Goal: Transaction & Acquisition: Purchase product/service

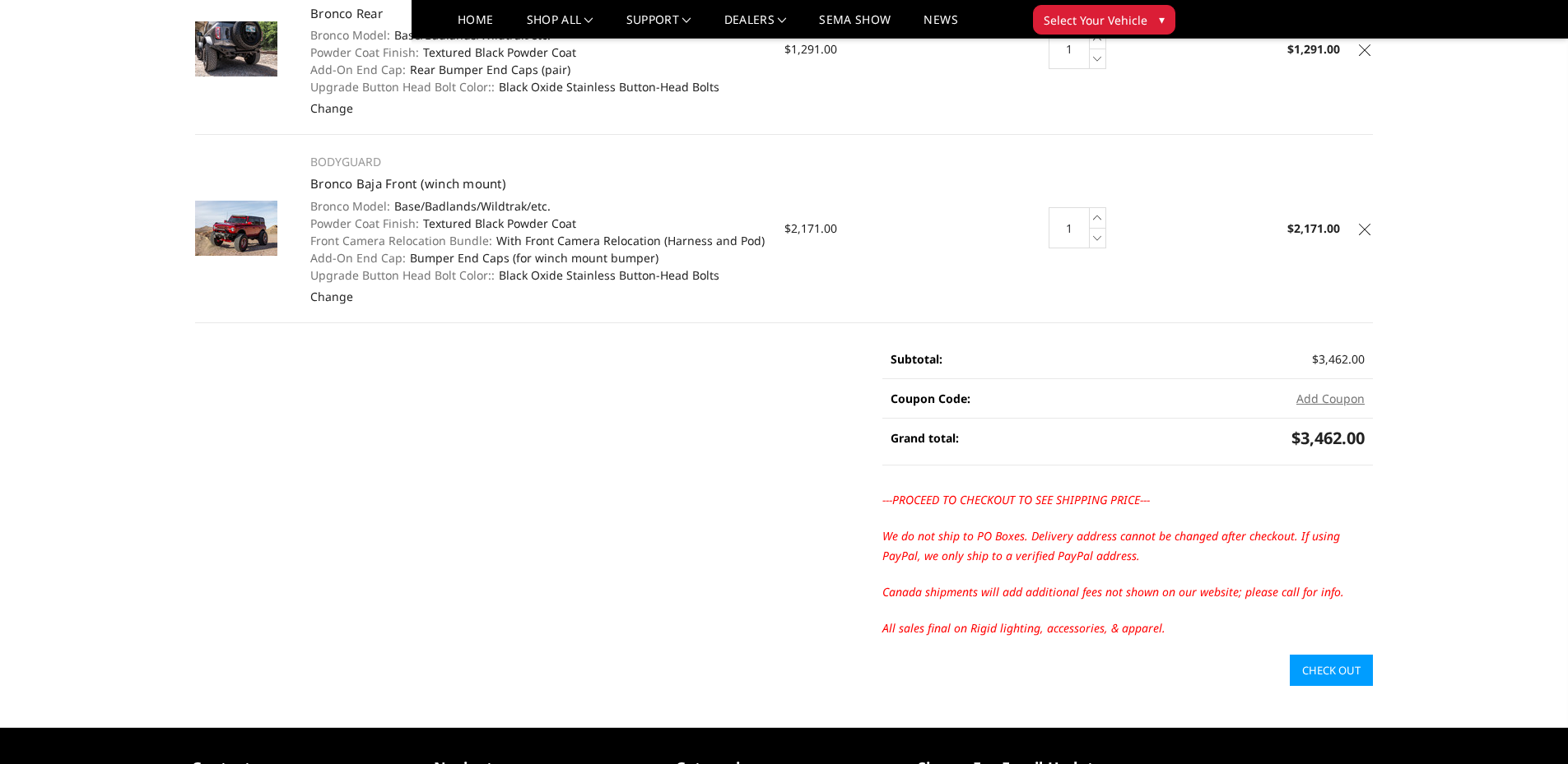
scroll to position [247, 0]
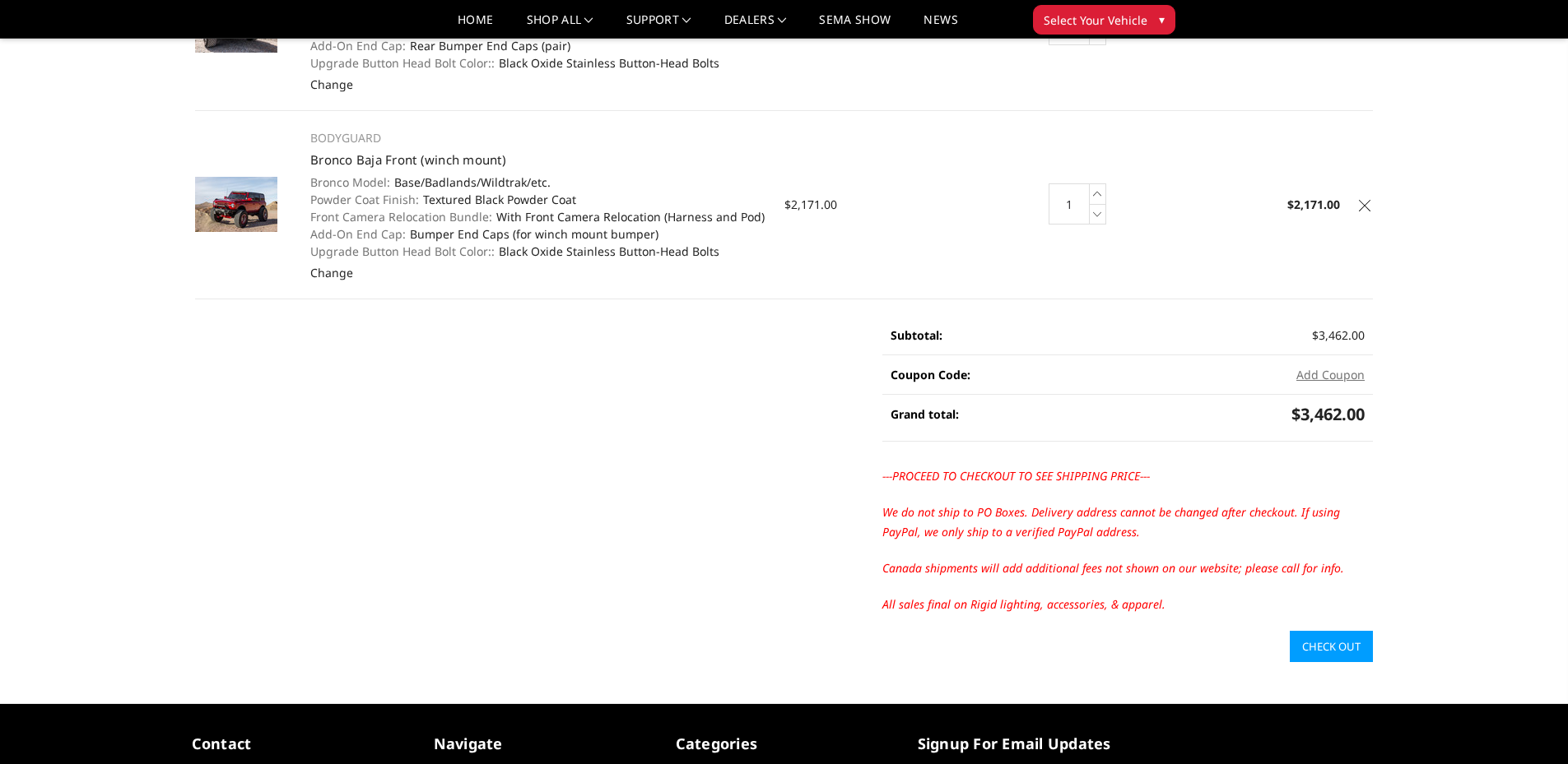
click at [1320, 641] on link "Check out" at bounding box center [1331, 647] width 83 height 32
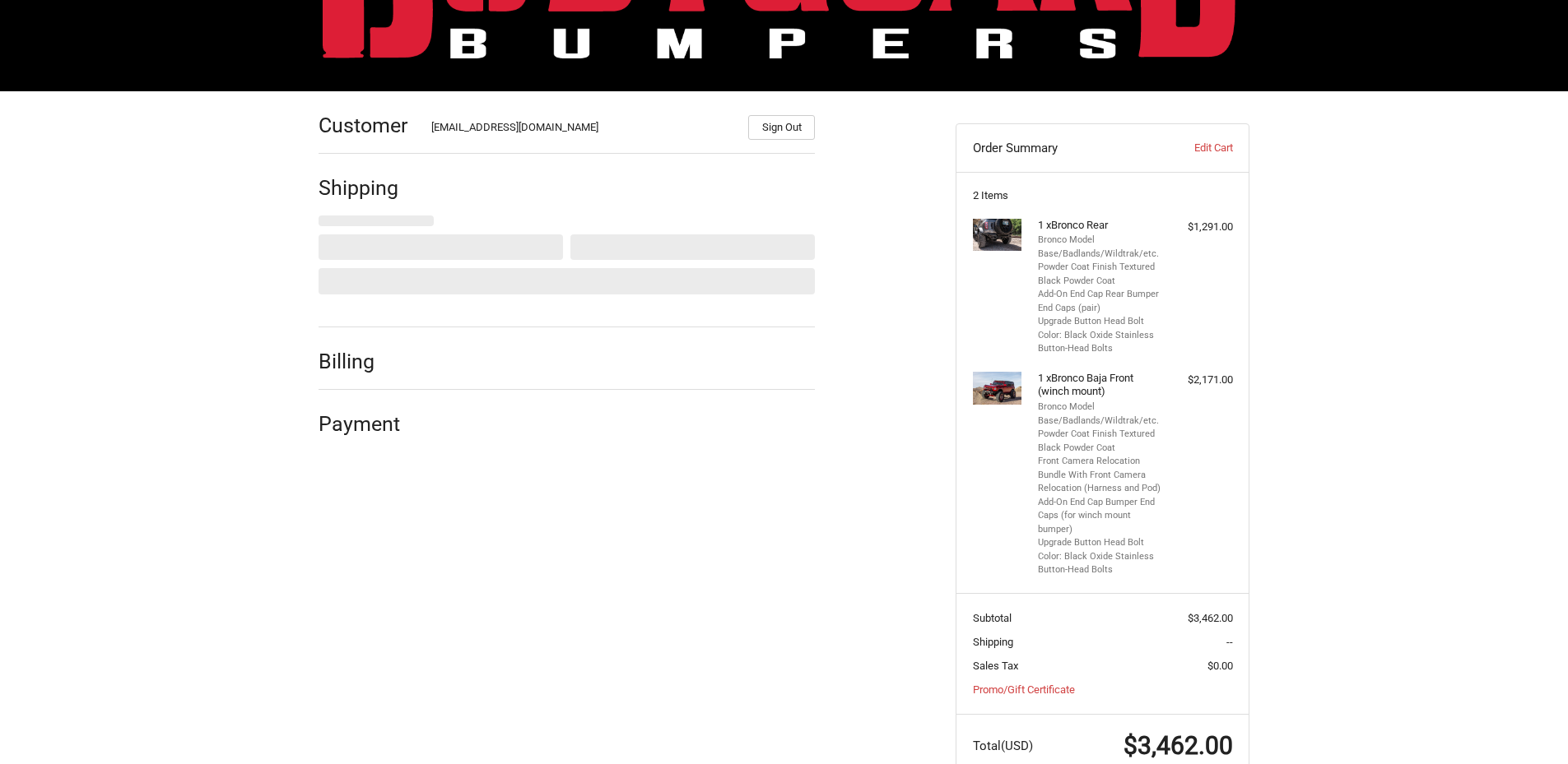
scroll to position [157, 0]
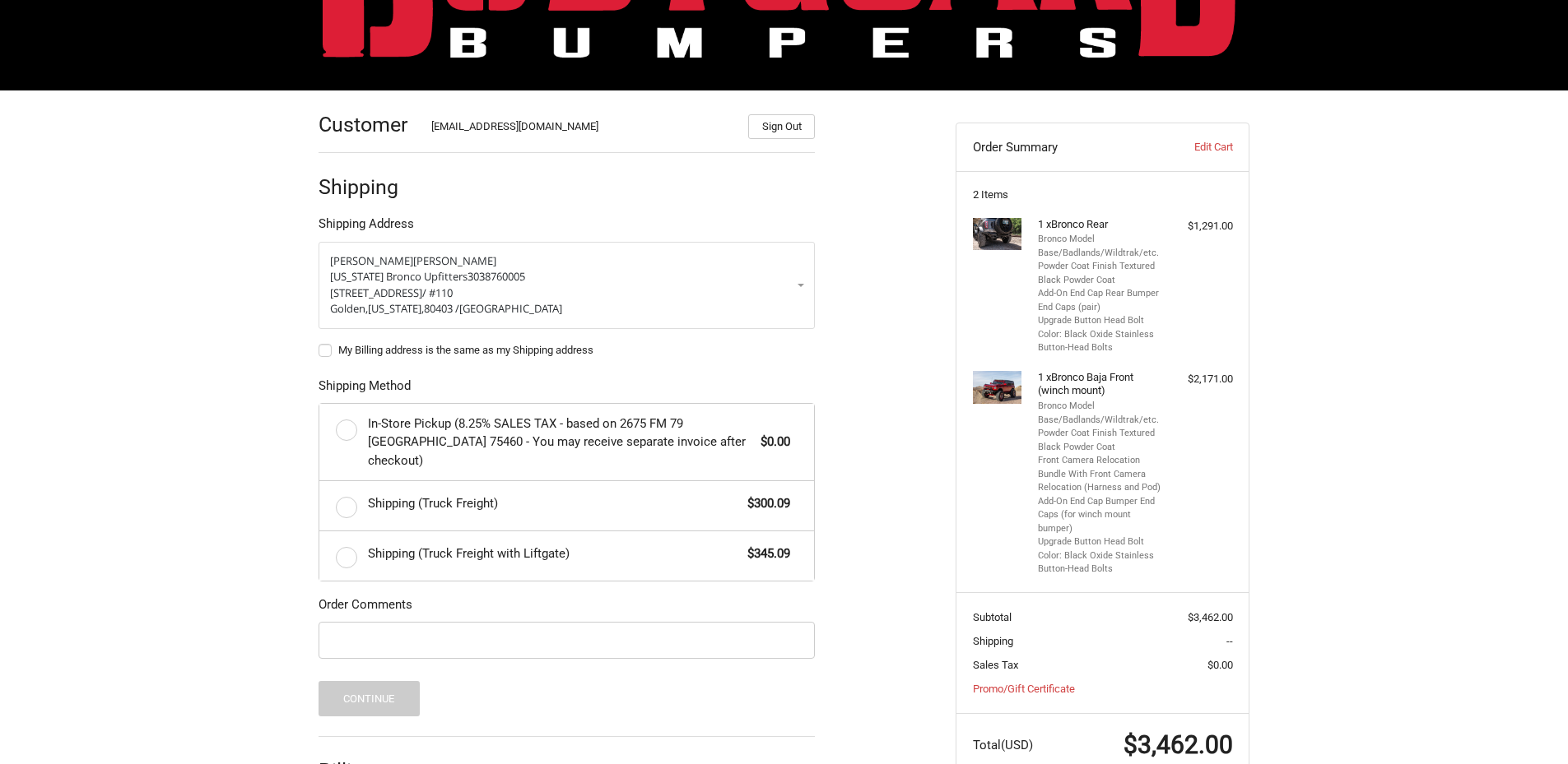
click at [320, 349] on label "My Billing address is the same as my Shipping address" at bounding box center [566, 350] width 496 height 13
click at [320, 343] on input "My Billing address is the same as my Shipping address" at bounding box center [319, 342] width 1 height 1
checkbox input "true"
click at [347, 487] on label "Shipping (Truck Freight) $300.09" at bounding box center [566, 506] width 495 height 49
click at [320, 482] on input "Shipping (Truck Freight) $300.09" at bounding box center [320, 481] width 1 height 1
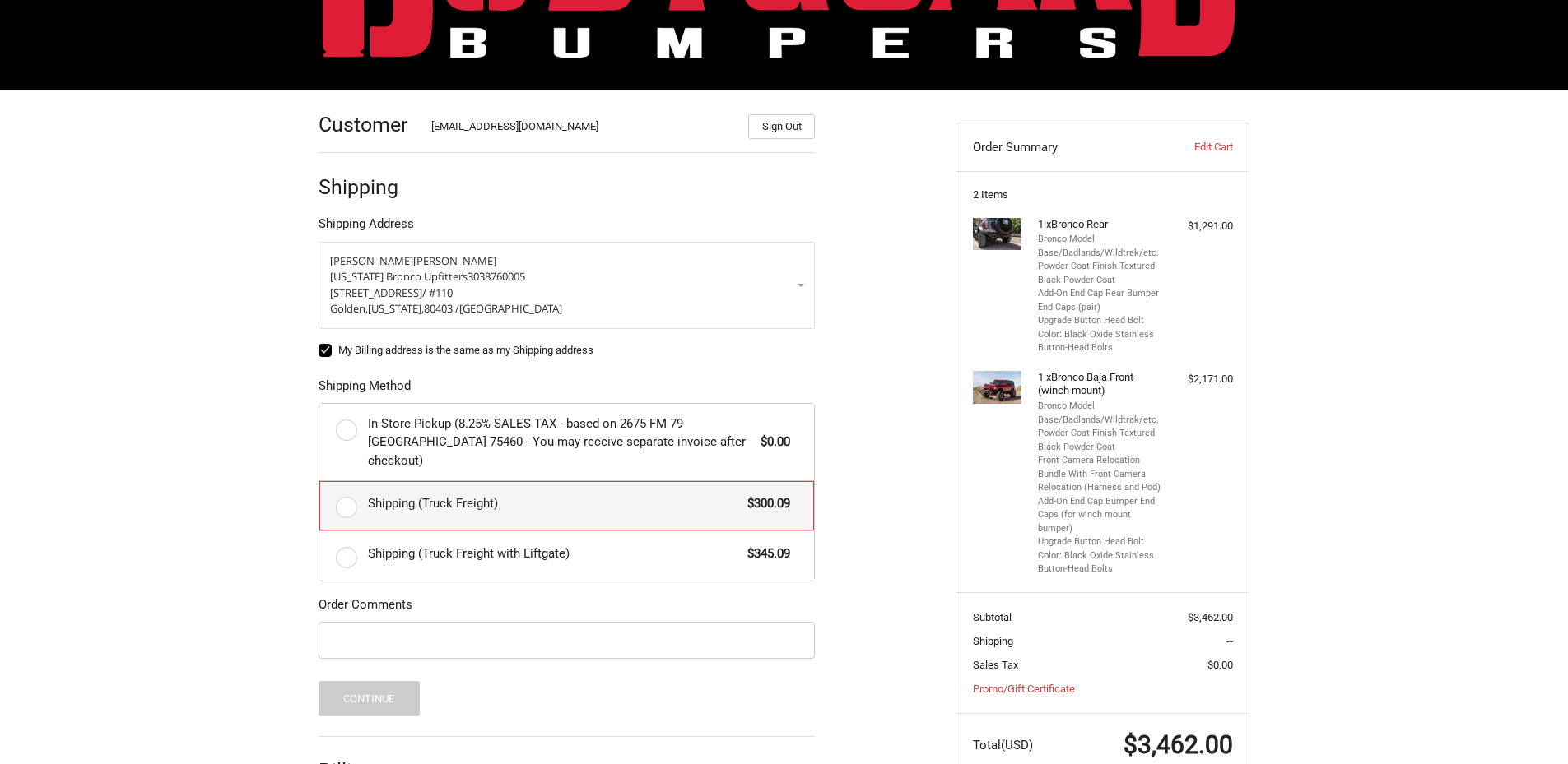
radio input "true"
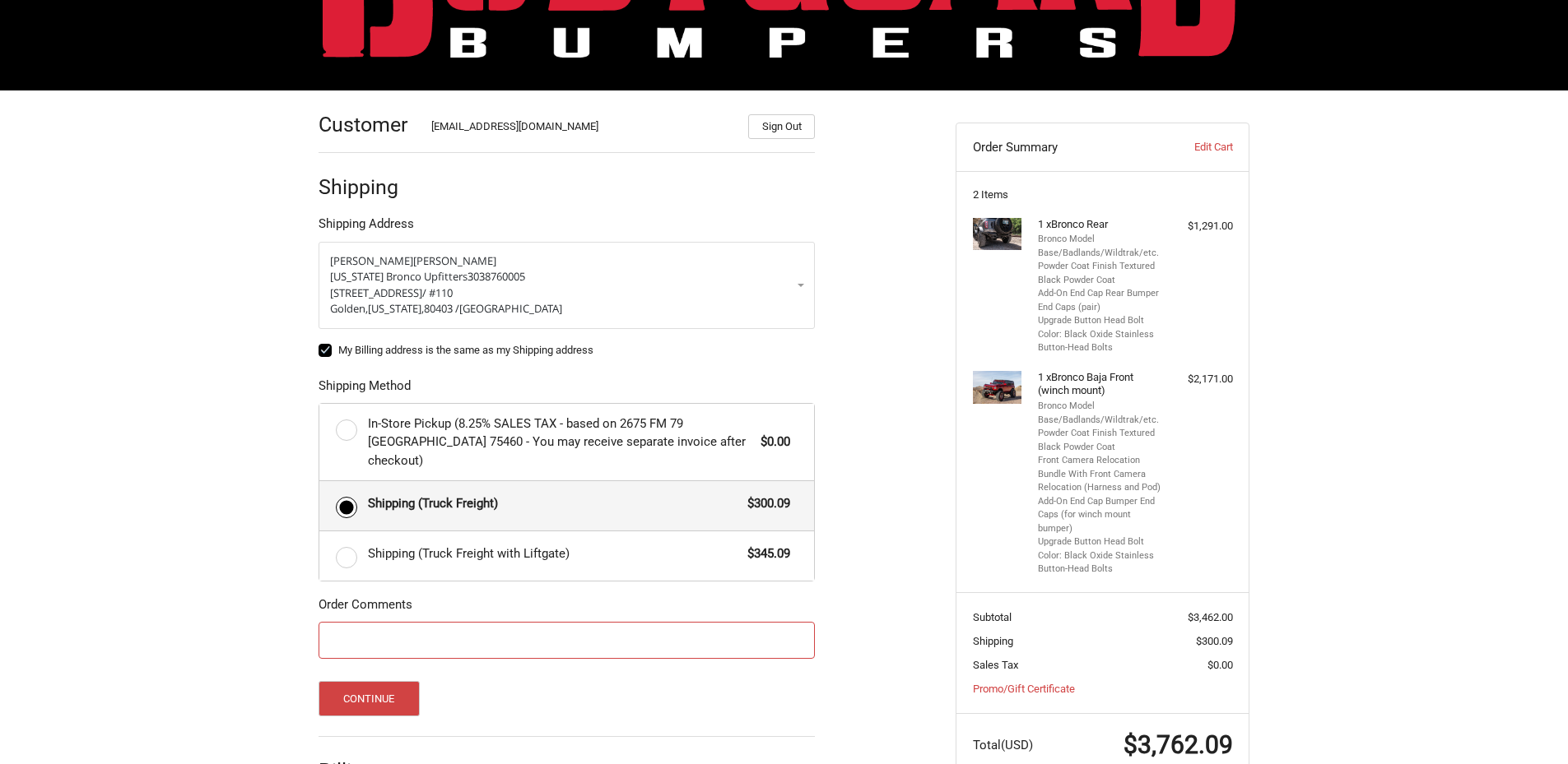
click at [377, 626] on input "Order Comments" at bounding box center [566, 641] width 496 height 37
type input "PO#2916 [PERSON_NAME]"
click at [375, 682] on button "Continue" at bounding box center [369, 699] width 102 height 35
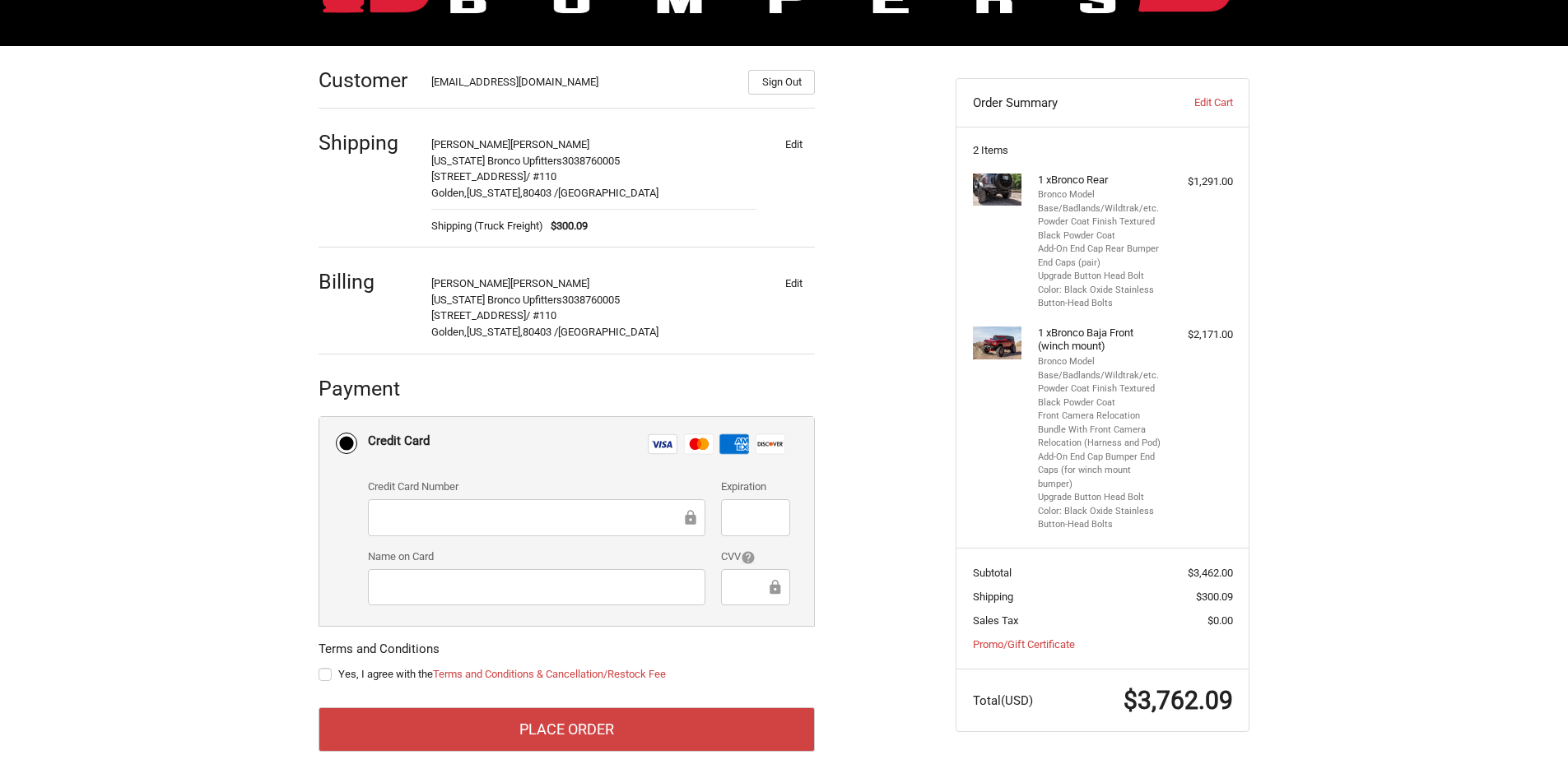
scroll to position [226, 0]
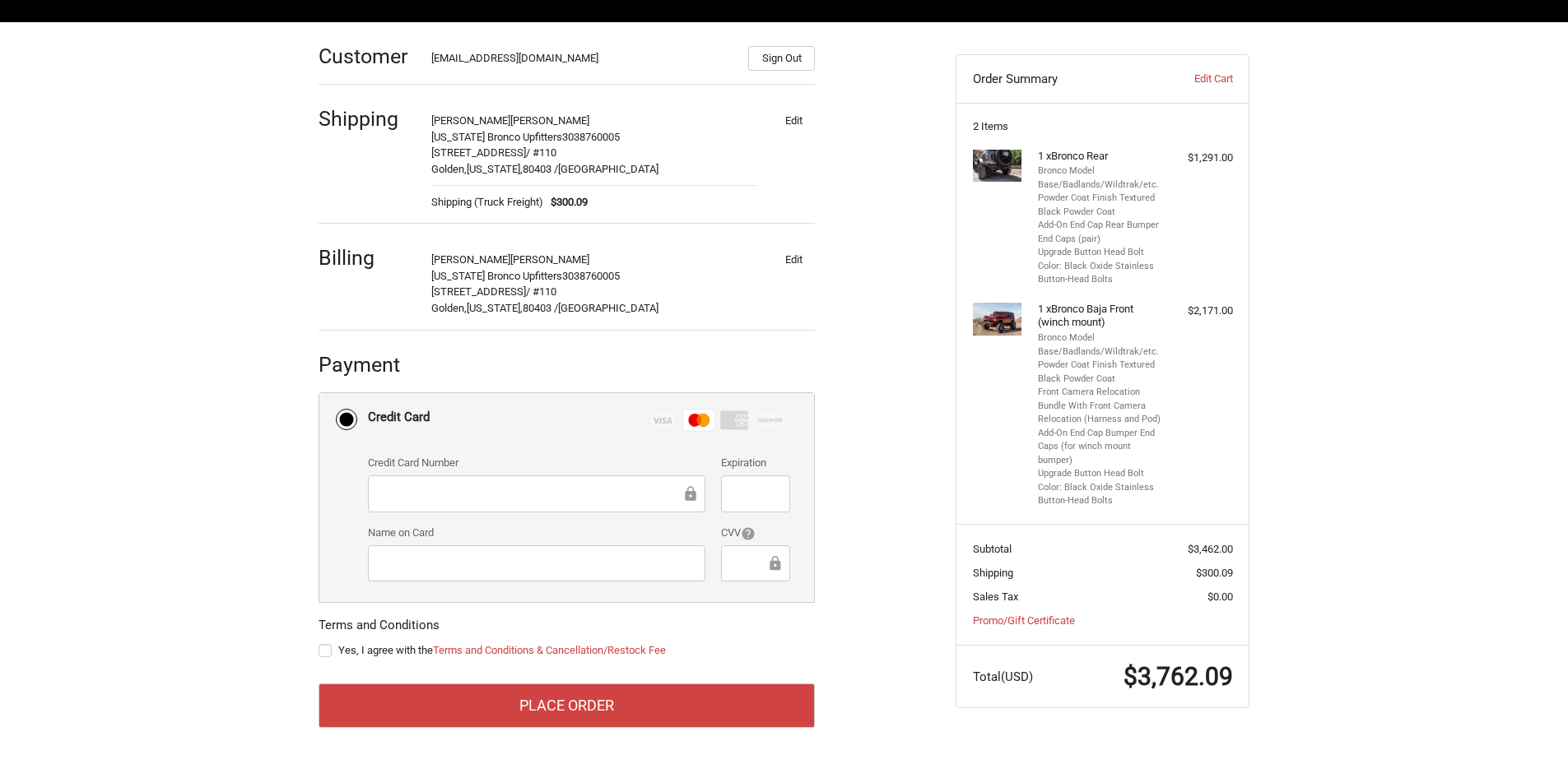
click at [319, 648] on label "Yes, I agree with the Terms and Conditions & Cancellation/Restock Fee" at bounding box center [566, 650] width 496 height 13
click at [319, 643] on input "Yes, I agree with the Terms and Conditions & Cancellation/Restock Fee" at bounding box center [319, 642] width 1 height 1
checkbox input "true"
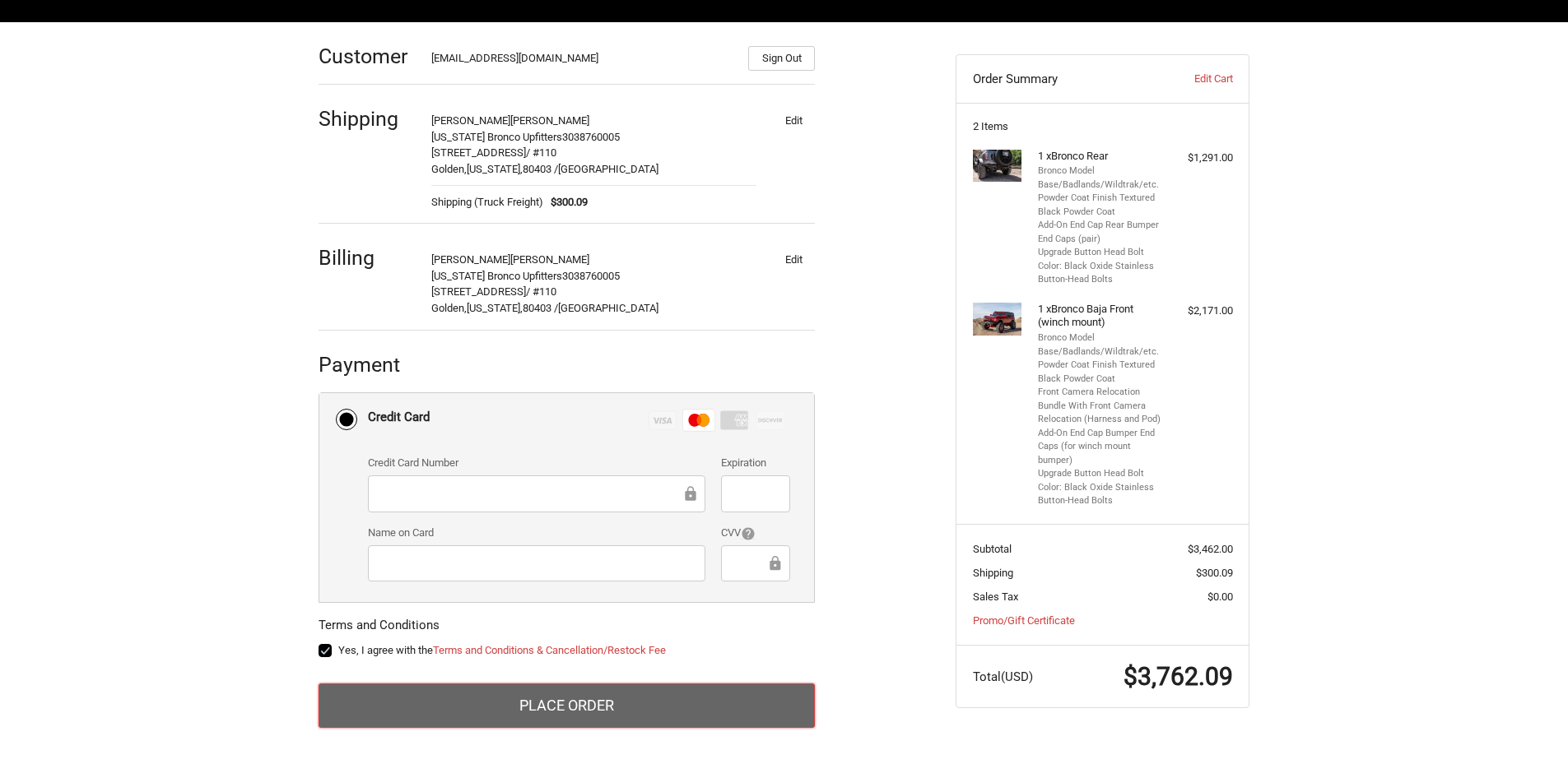
click at [548, 697] on button "Place Order" at bounding box center [566, 705] width 496 height 45
